Goal: Transaction & Acquisition: Purchase product/service

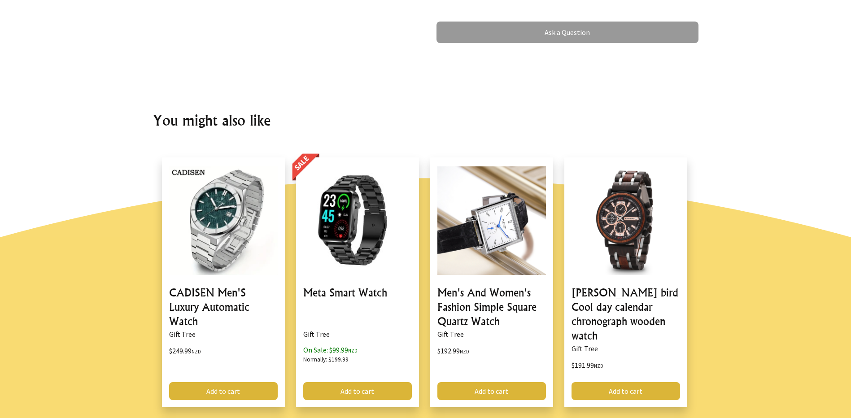
drag, startPoint x: 396, startPoint y: 179, endPoint x: 395, endPoint y: 173, distance: 6.3
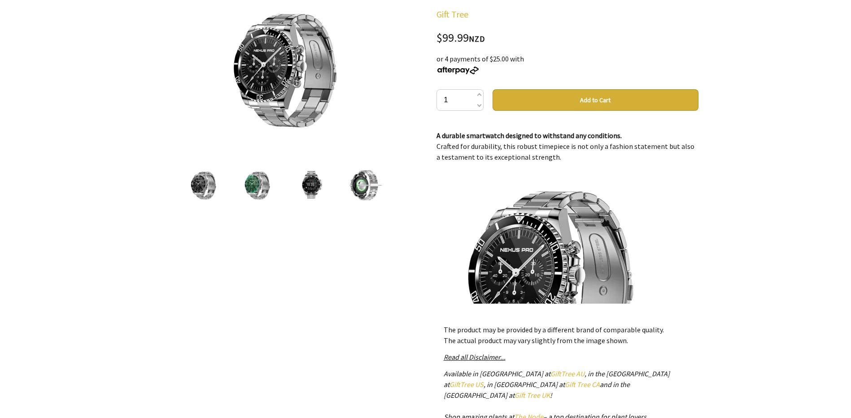
scroll to position [90, 0]
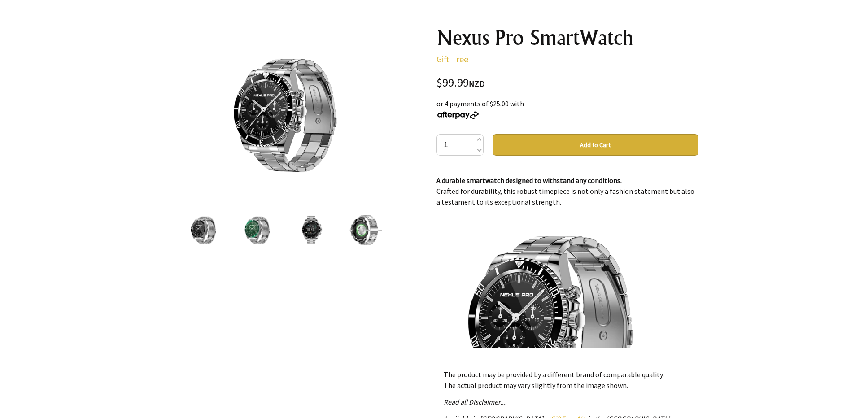
click at [256, 229] on img at bounding box center [257, 230] width 34 height 34
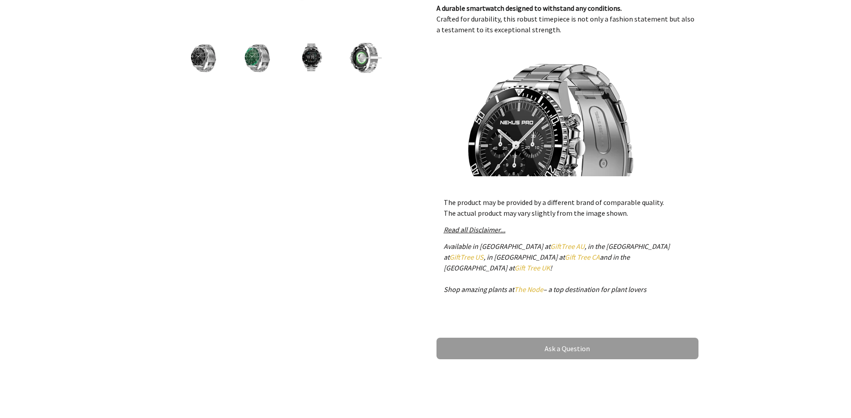
scroll to position [45, 0]
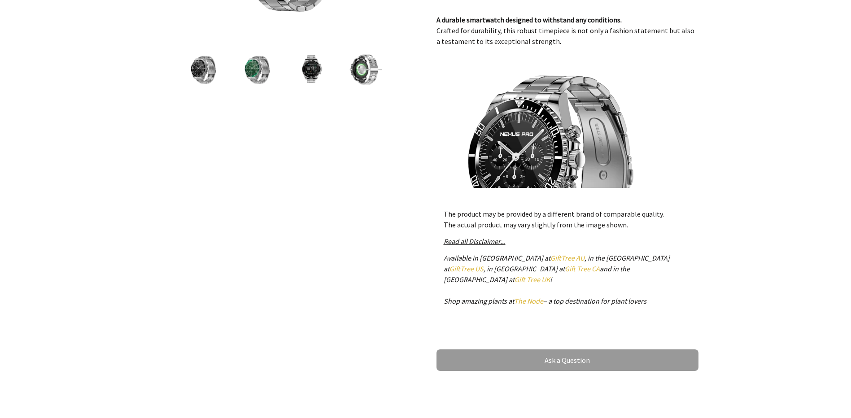
scroll to position [265, 0]
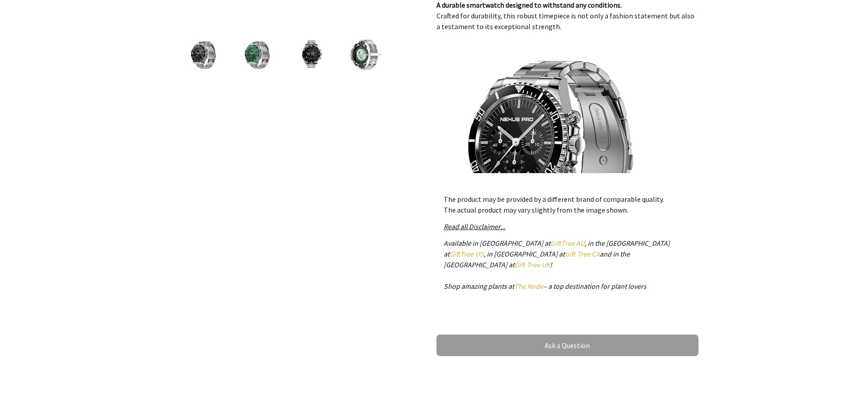
click at [206, 57] on img at bounding box center [203, 55] width 34 height 34
click at [362, 56] on img at bounding box center [365, 55] width 34 height 34
